Goal: Transaction & Acquisition: Download file/media

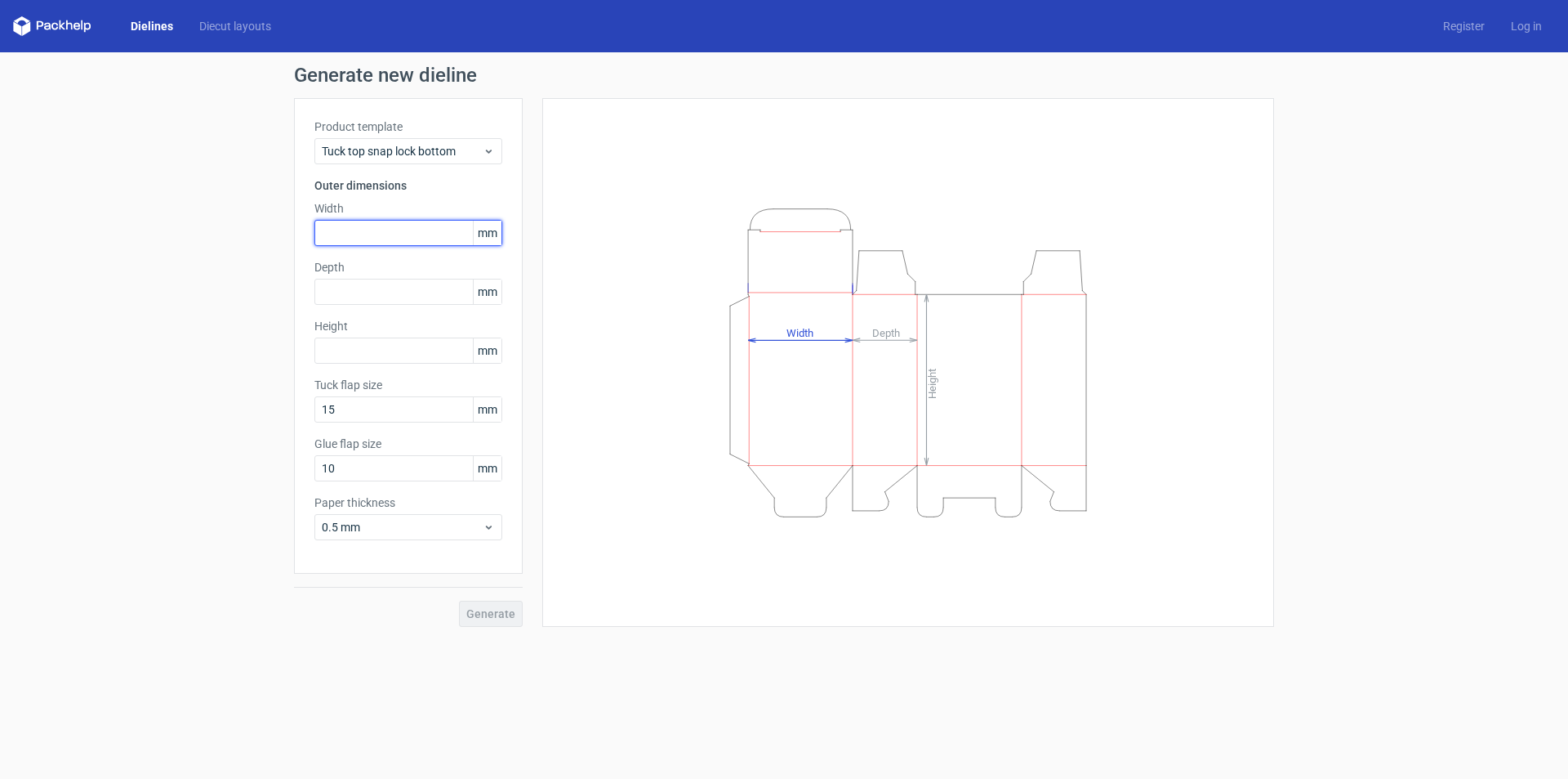
click at [406, 236] on input "text" at bounding box center [408, 233] width 187 height 26
type input "85"
click at [380, 296] on input "text" at bounding box center [408, 292] width 187 height 26
type input "55"
click at [376, 346] on input "text" at bounding box center [408, 351] width 187 height 26
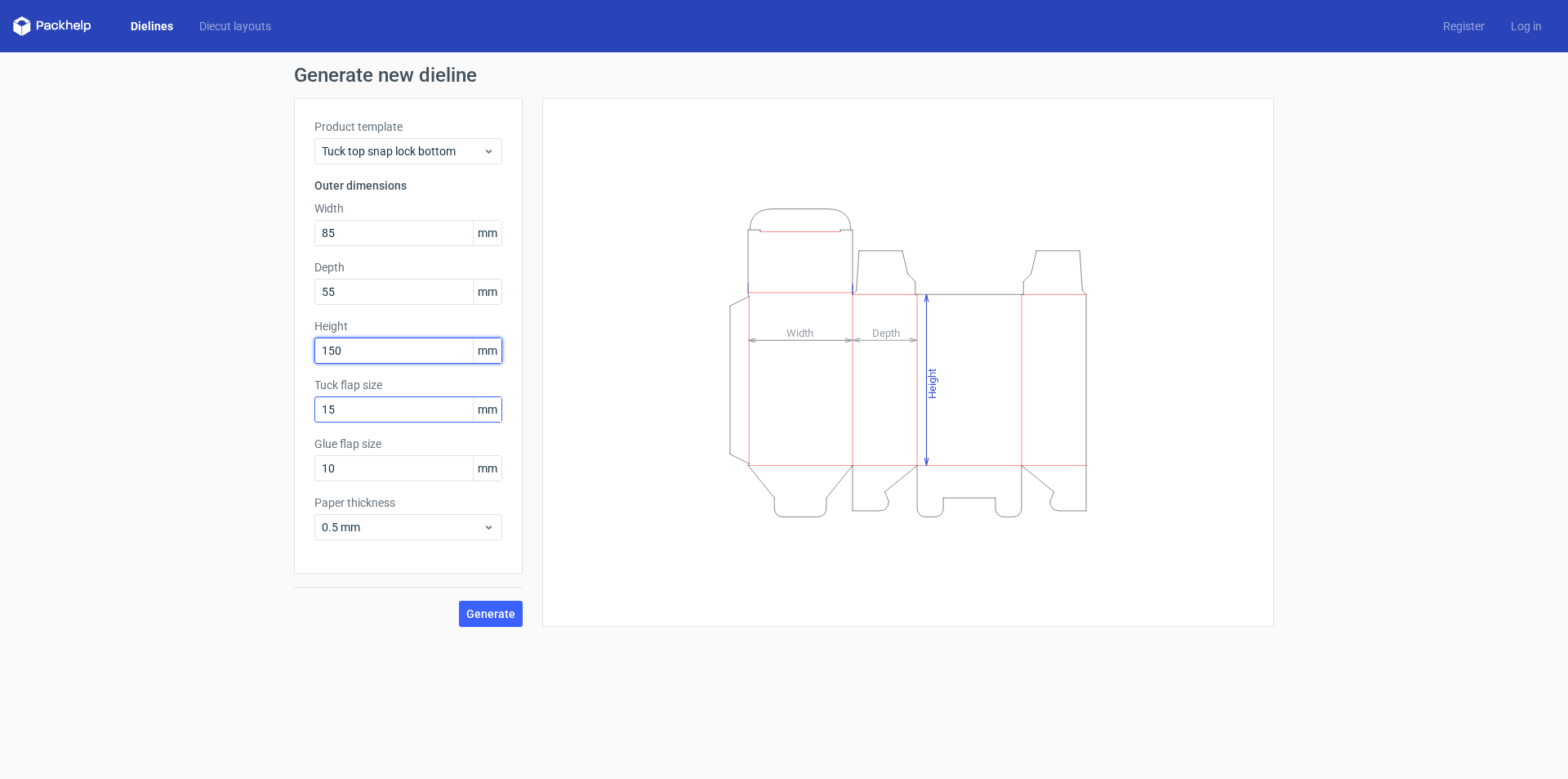
type input "150"
click at [405, 408] on input "15" at bounding box center [408, 409] width 187 height 26
click at [499, 608] on span "Generate" at bounding box center [491, 613] width 49 height 11
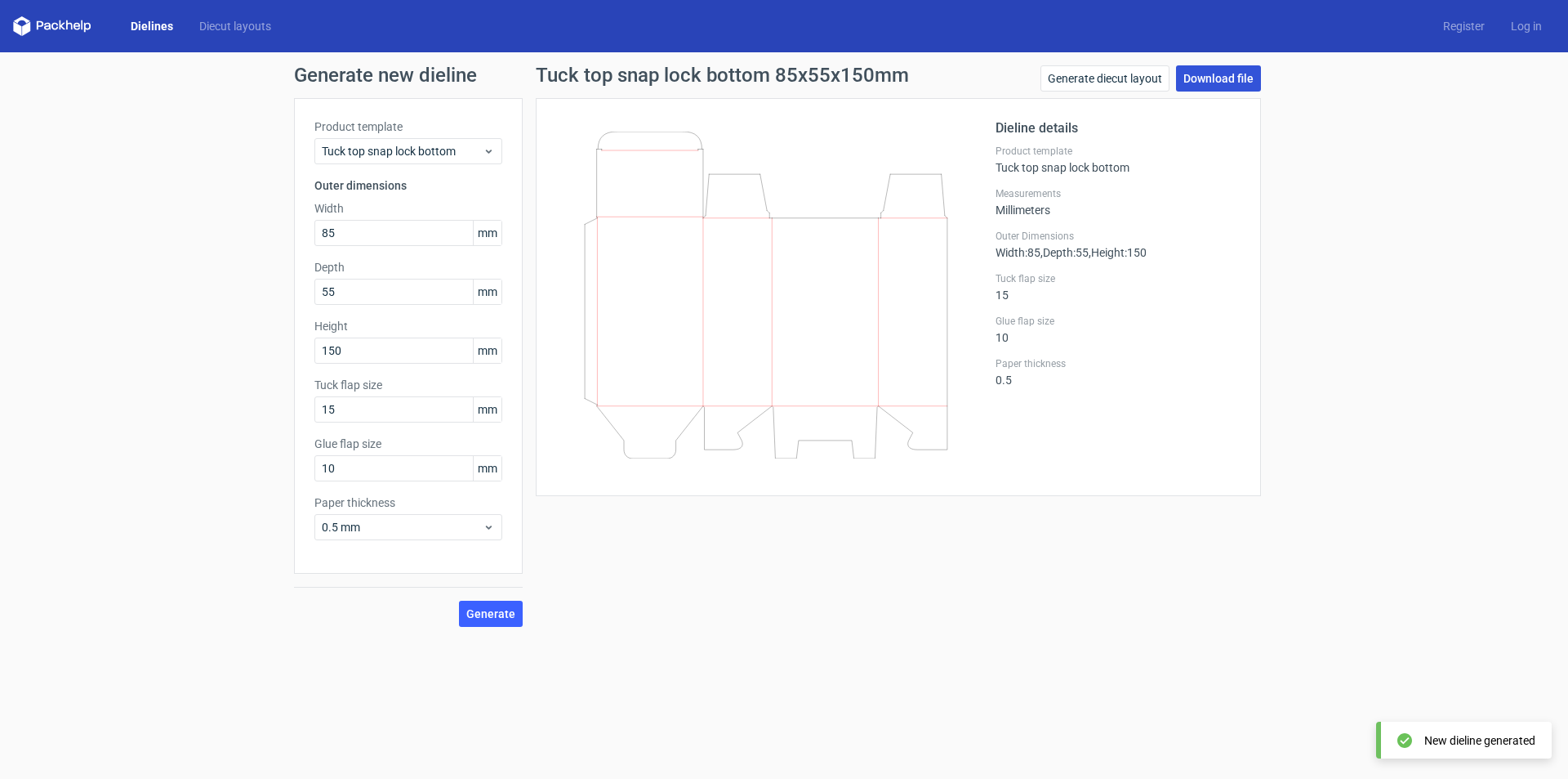
click at [1197, 82] on link "Download file" at bounding box center [1218, 79] width 85 height 26
